Goal: Transaction & Acquisition: Purchase product/service

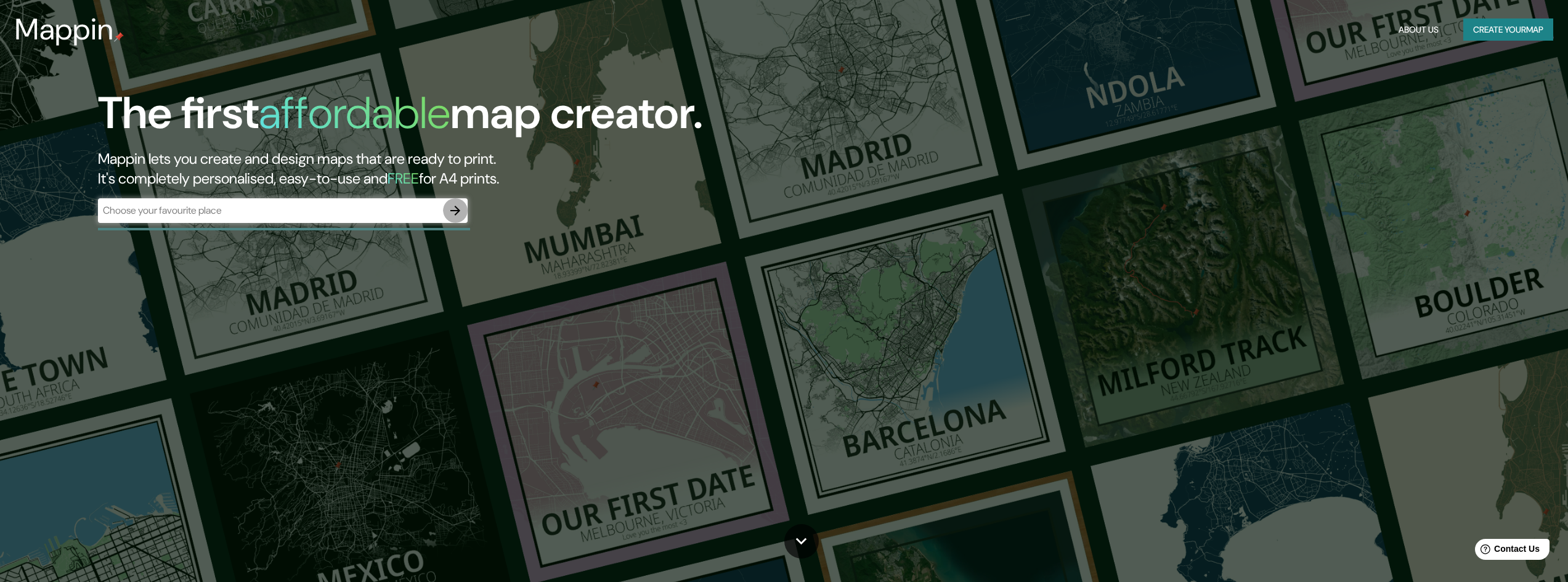
click at [447, 215] on button "button" at bounding box center [455, 211] width 25 height 25
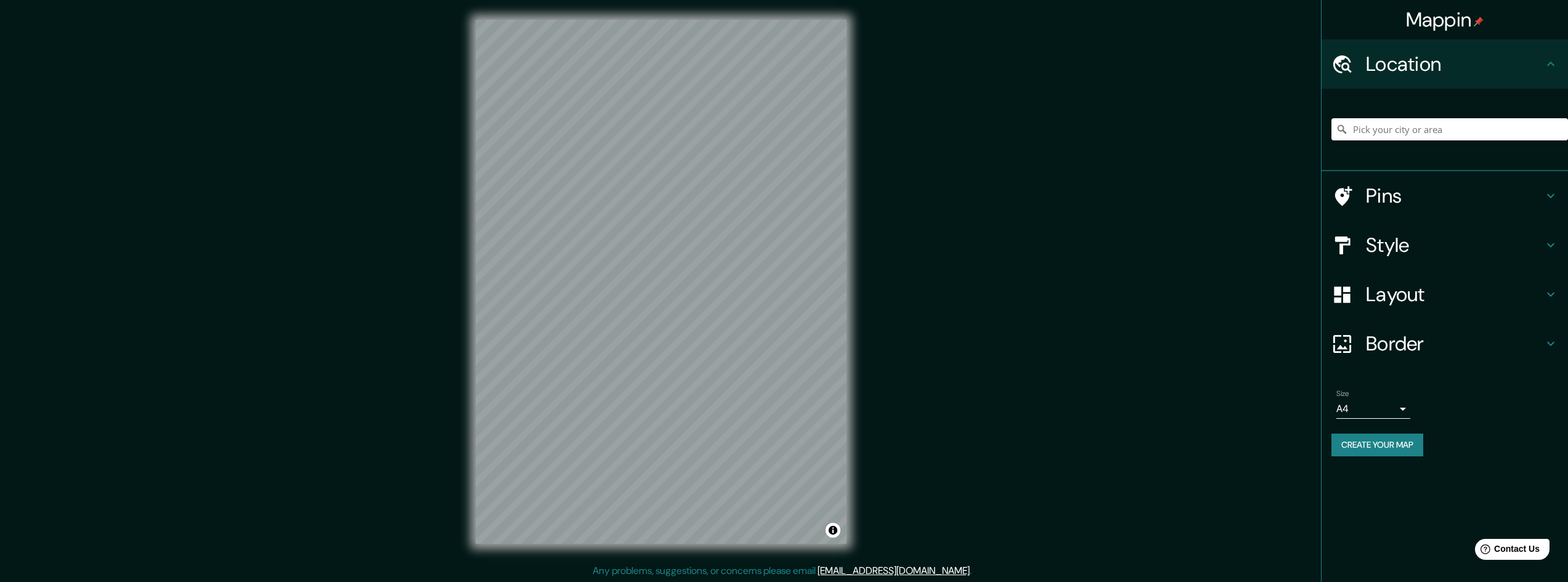
click at [1439, 182] on div "Pins" at bounding box center [1445, 195] width 246 height 49
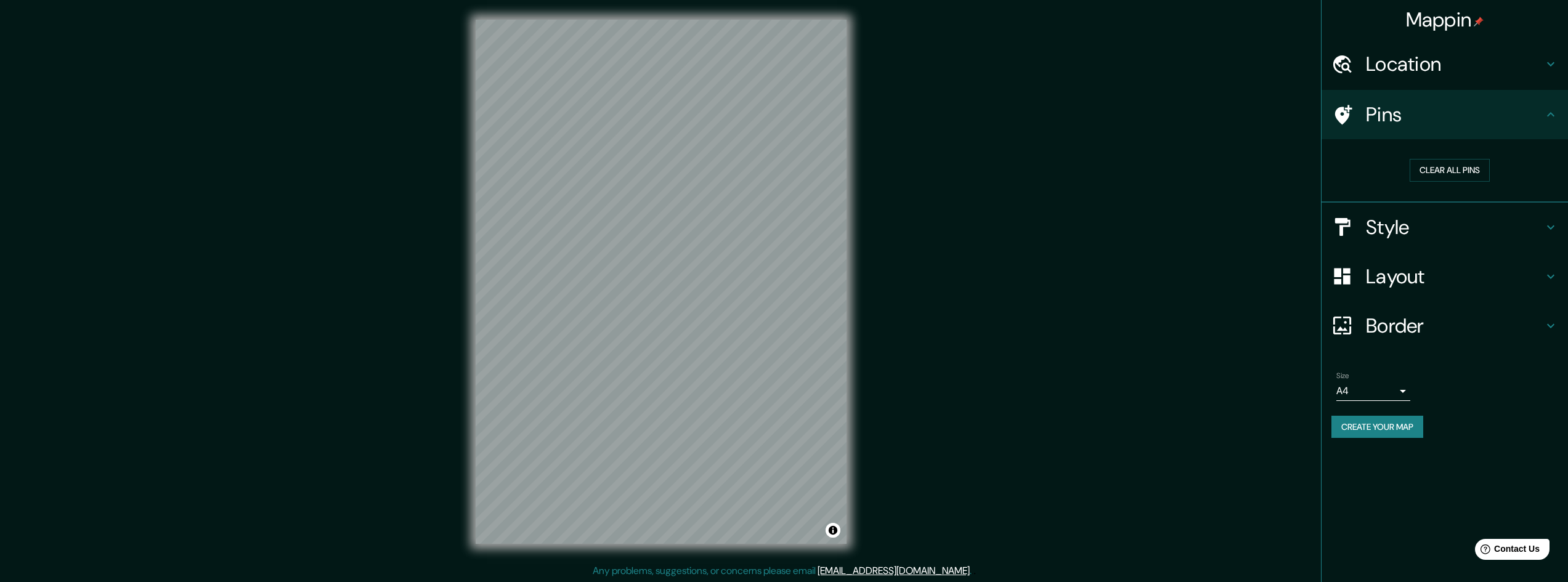
click at [1457, 110] on h4 "Pins" at bounding box center [1454, 115] width 178 height 25
click at [1465, 163] on button "Clear all pins" at bounding box center [1449, 170] width 80 height 23
click at [1472, 114] on h4 "Pins" at bounding box center [1454, 115] width 178 height 25
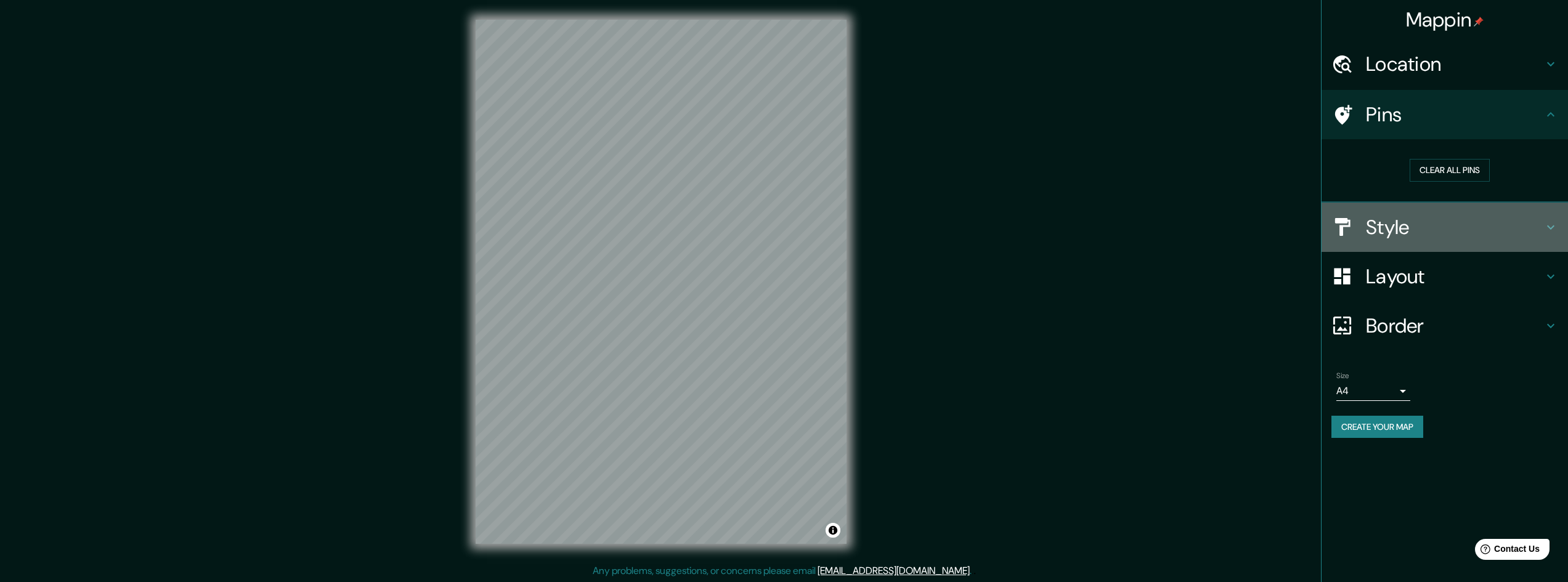
click at [1435, 223] on h4 "Style" at bounding box center [1454, 228] width 178 height 25
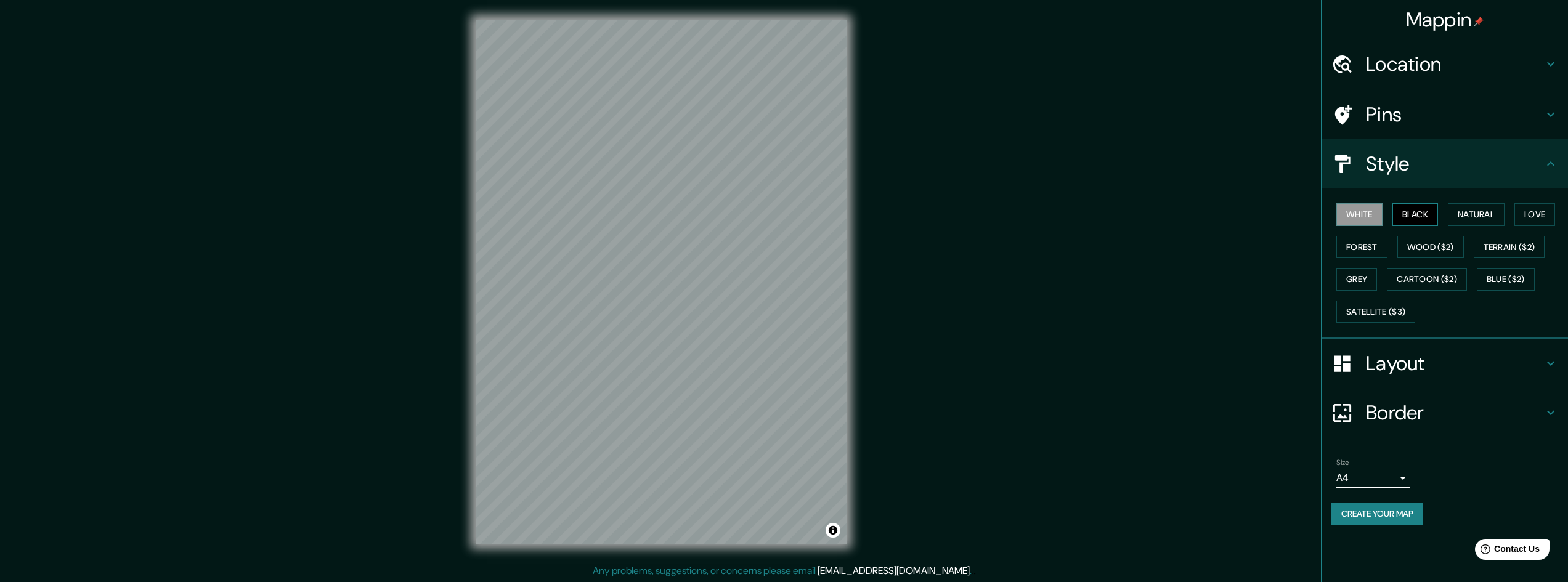
click at [1420, 212] on button "Black" at bounding box center [1415, 215] width 46 height 23
click at [1406, 214] on button "Black" at bounding box center [1415, 215] width 46 height 23
click at [1370, 207] on button "White" at bounding box center [1359, 215] width 46 height 23
click at [1427, 214] on button "Black" at bounding box center [1415, 215] width 46 height 23
click at [1469, 220] on button "Natural" at bounding box center [1476, 215] width 57 height 23
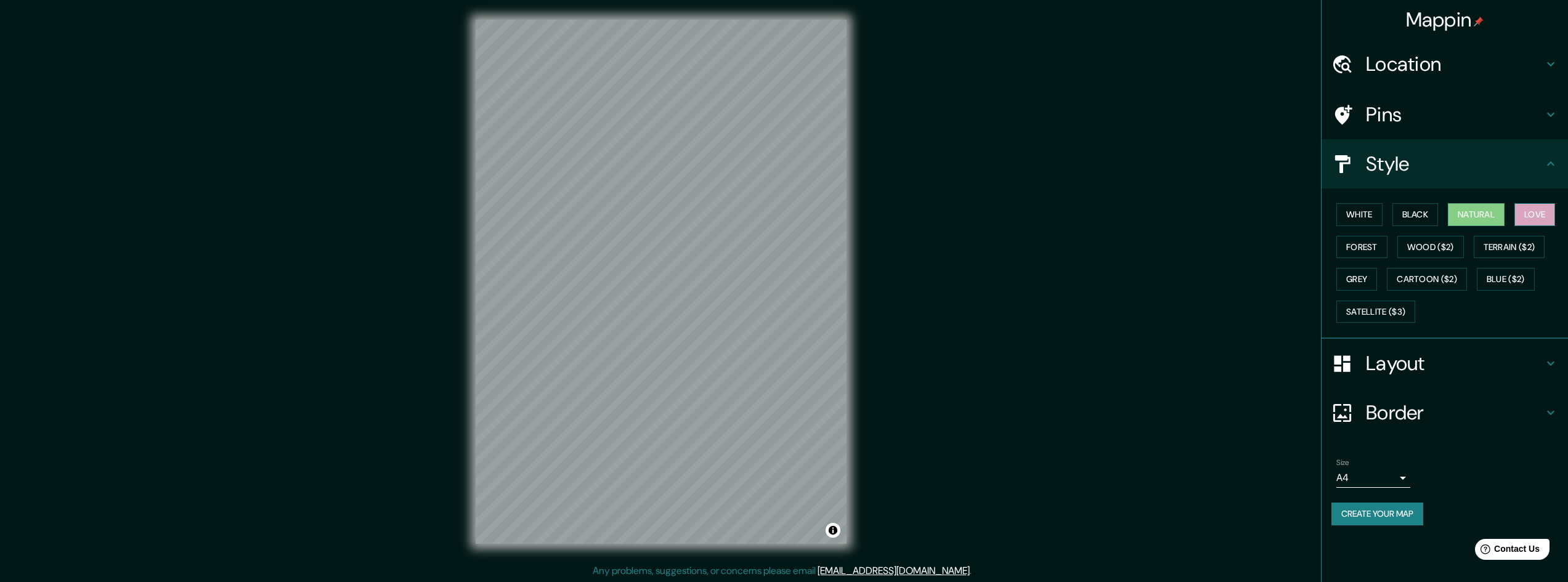
click at [1555, 215] on button "Love" at bounding box center [1535, 215] width 41 height 23
click at [1372, 245] on button "Forest" at bounding box center [1361, 247] width 51 height 23
click at [1444, 239] on button "Wood ($2)" at bounding box center [1431, 247] width 67 height 23
click at [1522, 237] on button "Terrain ($2)" at bounding box center [1509, 247] width 71 height 23
click at [1464, 214] on button "Natural" at bounding box center [1476, 215] width 57 height 23
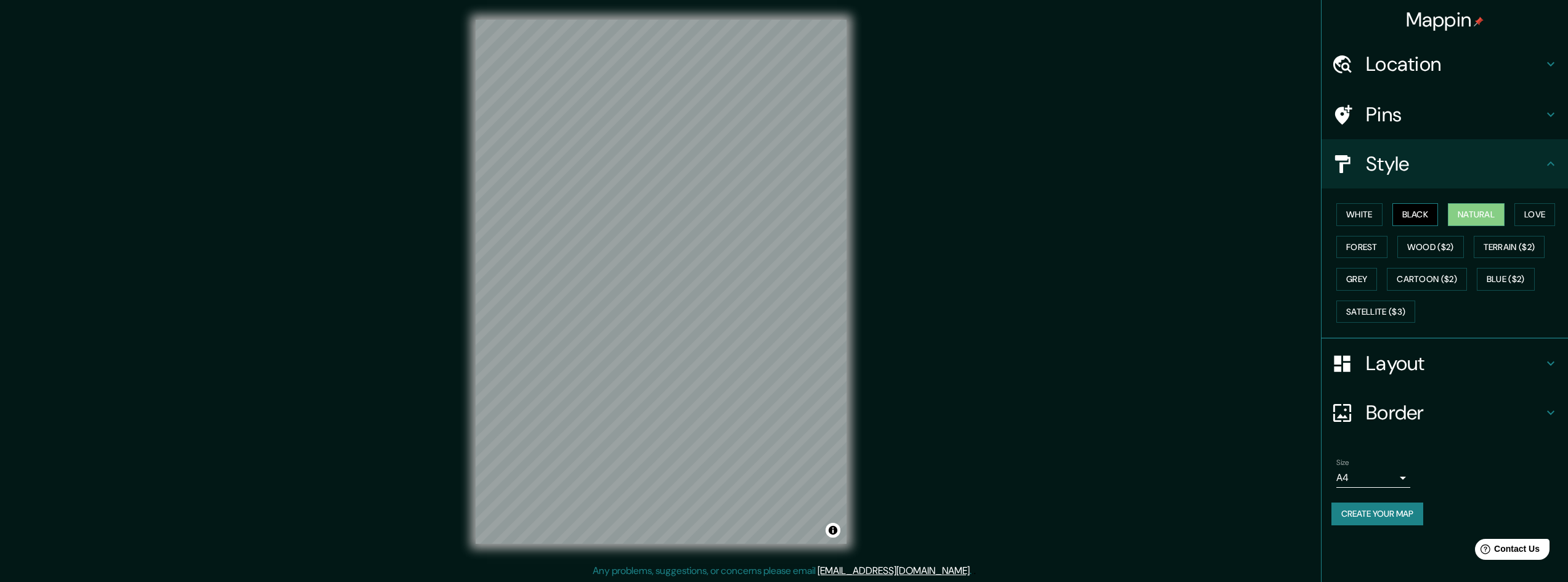
scroll to position [1, 0]
click at [1456, 369] on h4 "Layout" at bounding box center [1454, 363] width 178 height 25
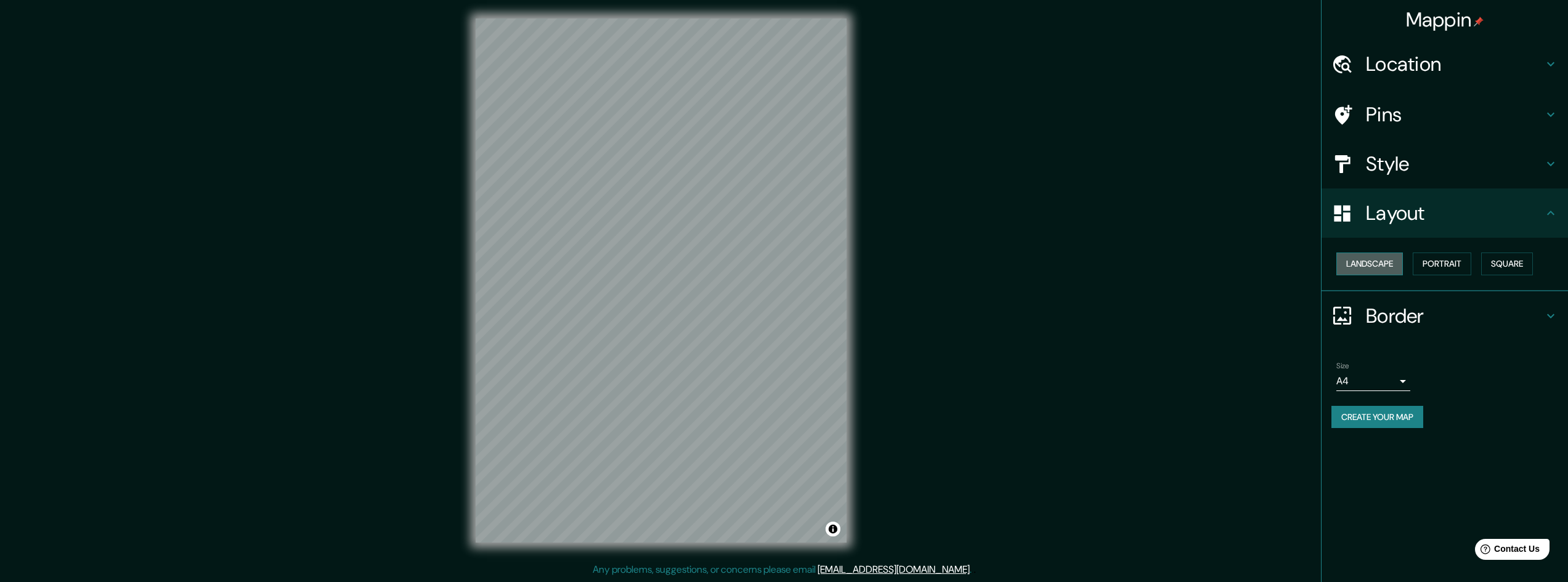
click at [1374, 260] on button "Landscape" at bounding box center [1369, 264] width 67 height 23
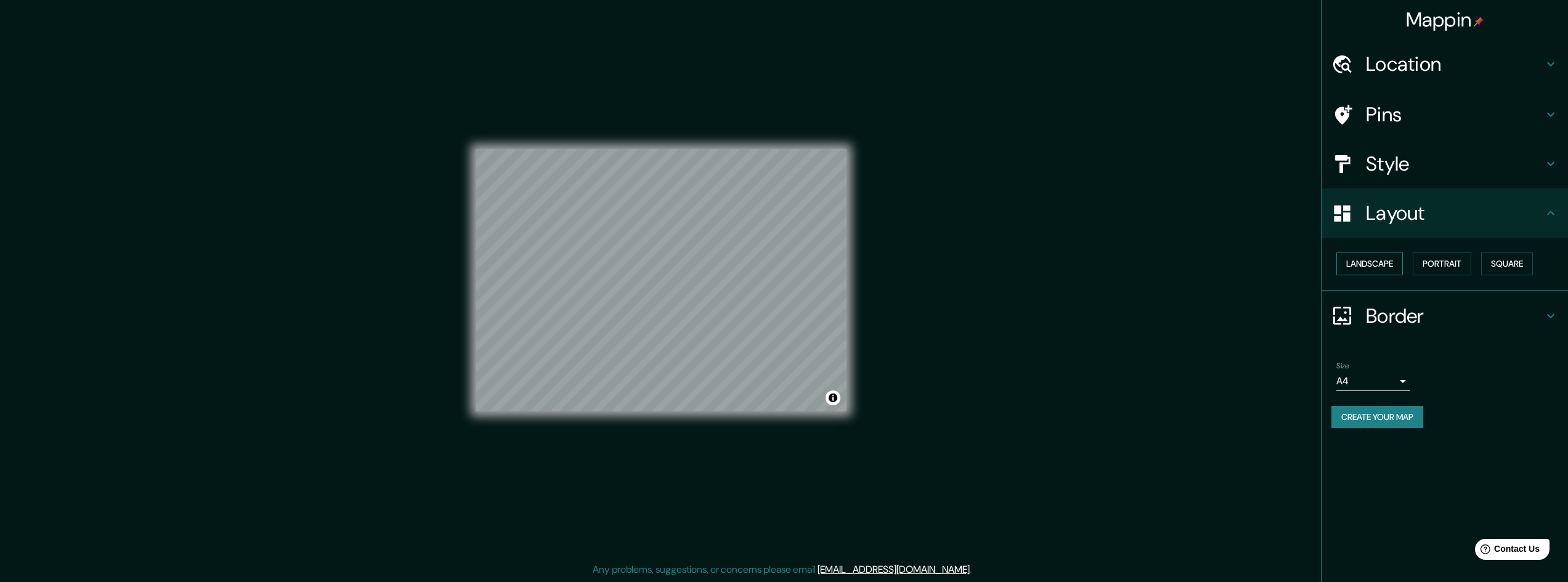
click at [1374, 260] on button "Landscape" at bounding box center [1369, 264] width 67 height 23
click at [1451, 268] on button "Portrait" at bounding box center [1442, 264] width 59 height 23
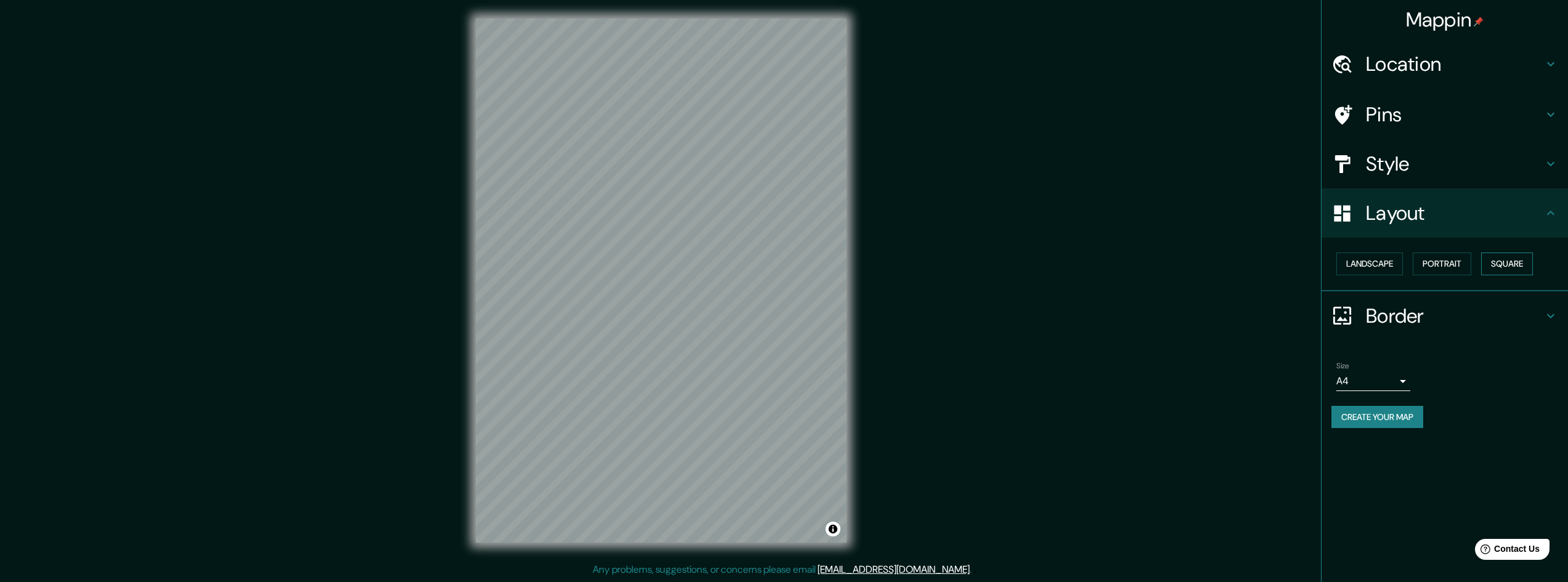
click at [1517, 266] on button "Square" at bounding box center [1507, 264] width 52 height 23
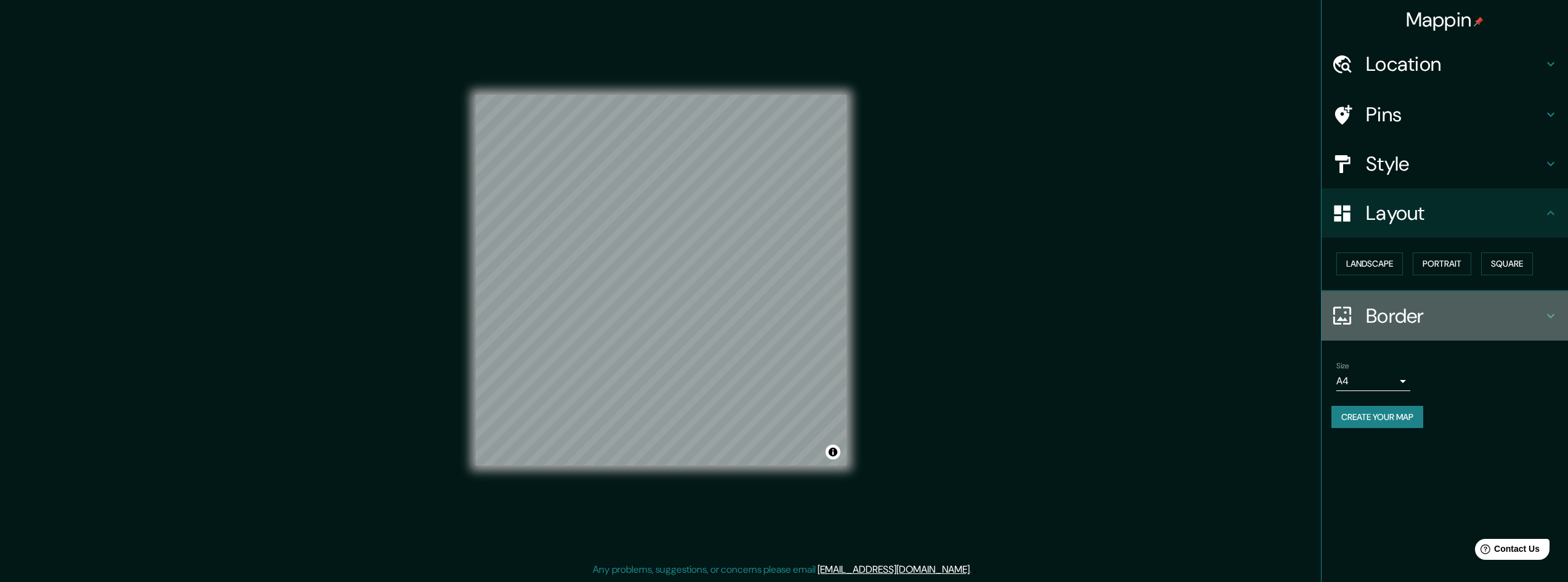
click at [1456, 304] on h4 "Border" at bounding box center [1454, 316] width 178 height 25
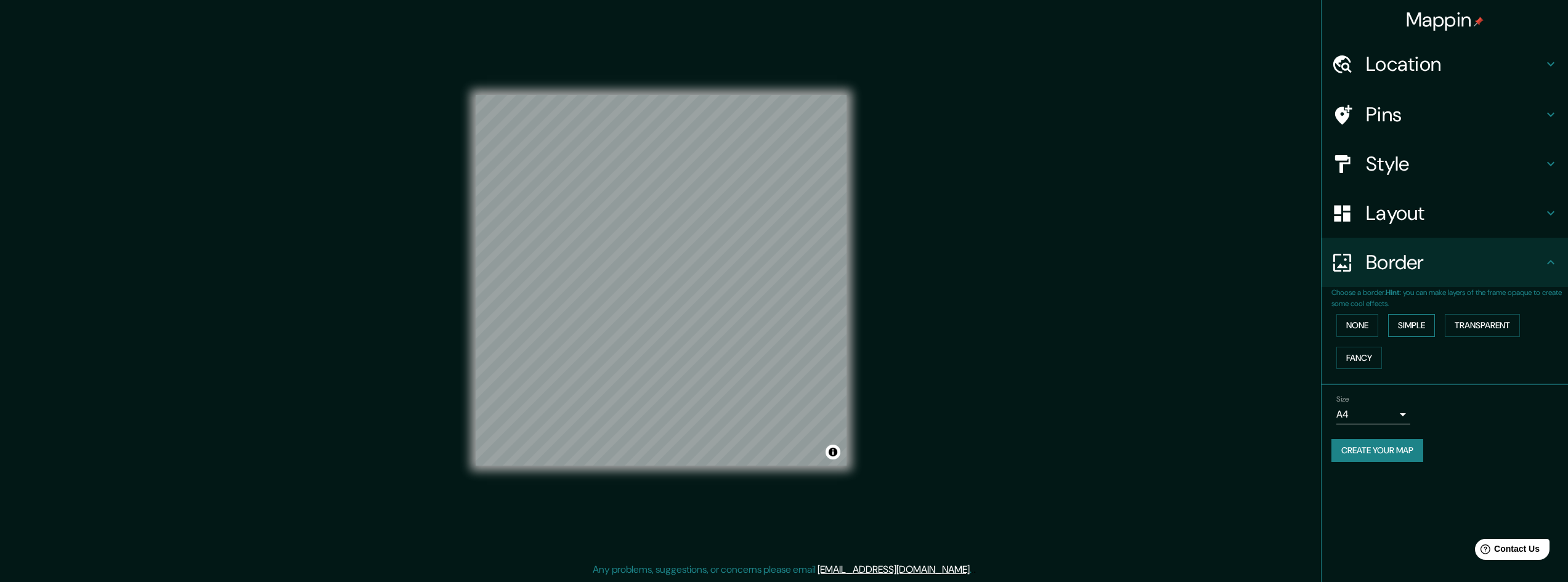
click at [1424, 328] on button "Simple" at bounding box center [1411, 326] width 46 height 23
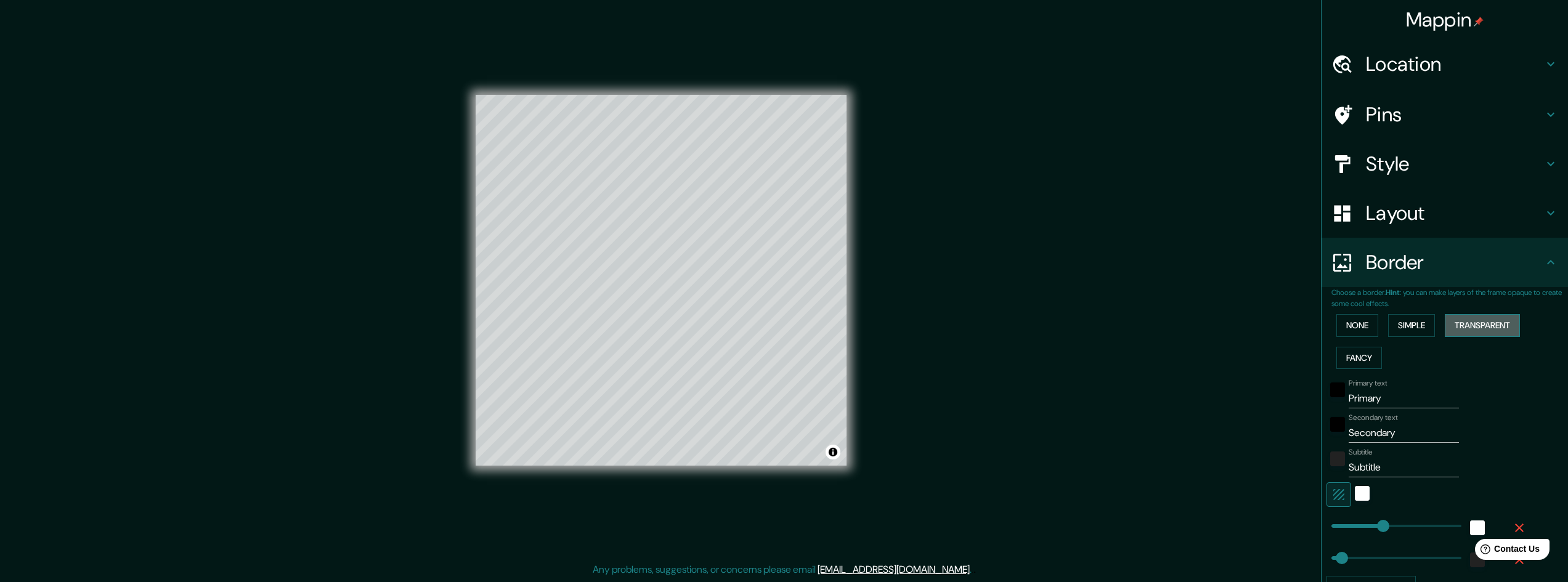
click at [1460, 336] on button "Transparent" at bounding box center [1482, 326] width 75 height 23
click at [1340, 326] on button "None" at bounding box center [1356, 326] width 42 height 23
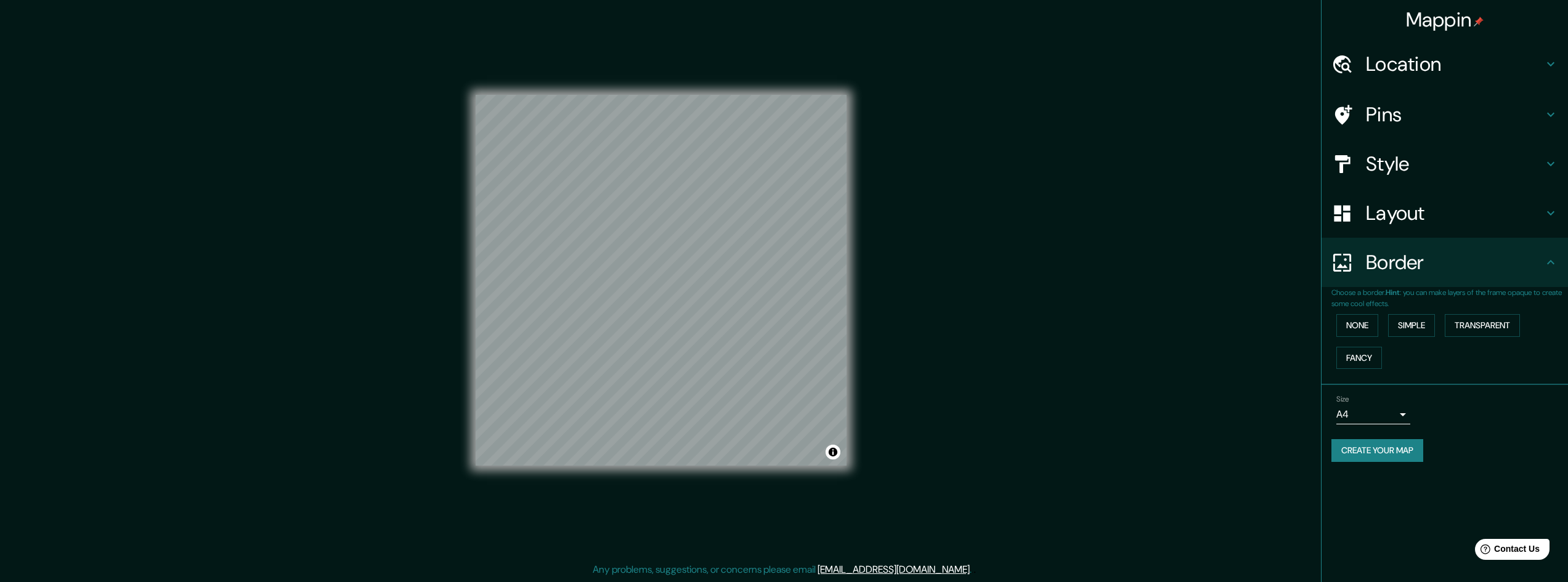
click at [1400, 415] on body "Mappin Location Pins Style Layout Border Choose a border. Hint : you can make l…" at bounding box center [784, 290] width 1568 height 582
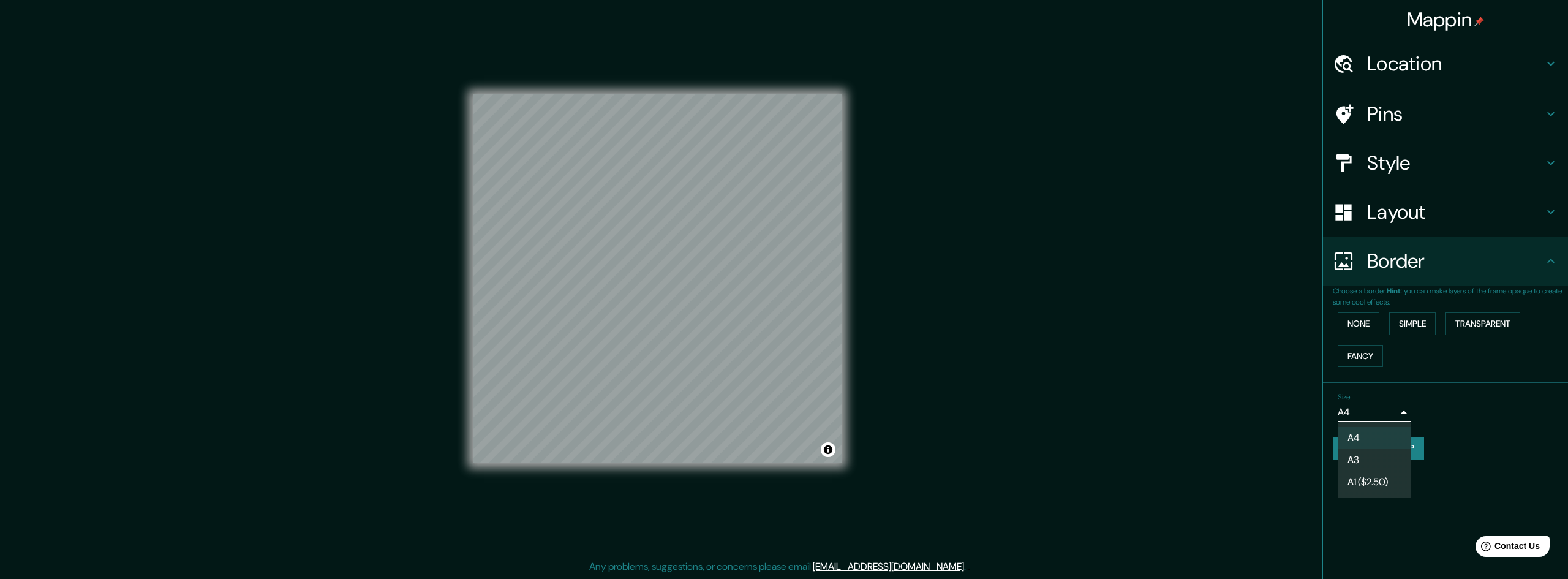
click at [1391, 411] on div at bounding box center [784, 290] width 1568 height 579
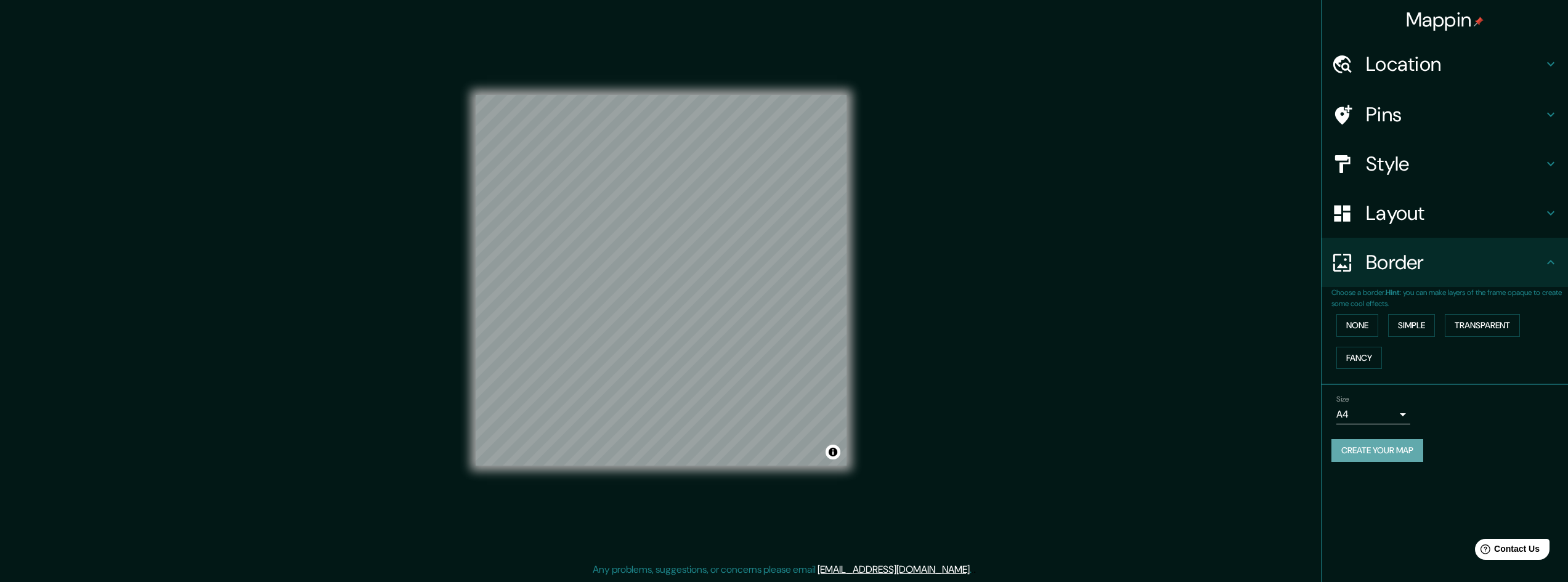
click at [1414, 451] on button "Create your map" at bounding box center [1377, 451] width 92 height 23
click at [1376, 452] on button "Create your map" at bounding box center [1377, 451] width 92 height 23
